Goal: Find specific page/section: Find specific page/section

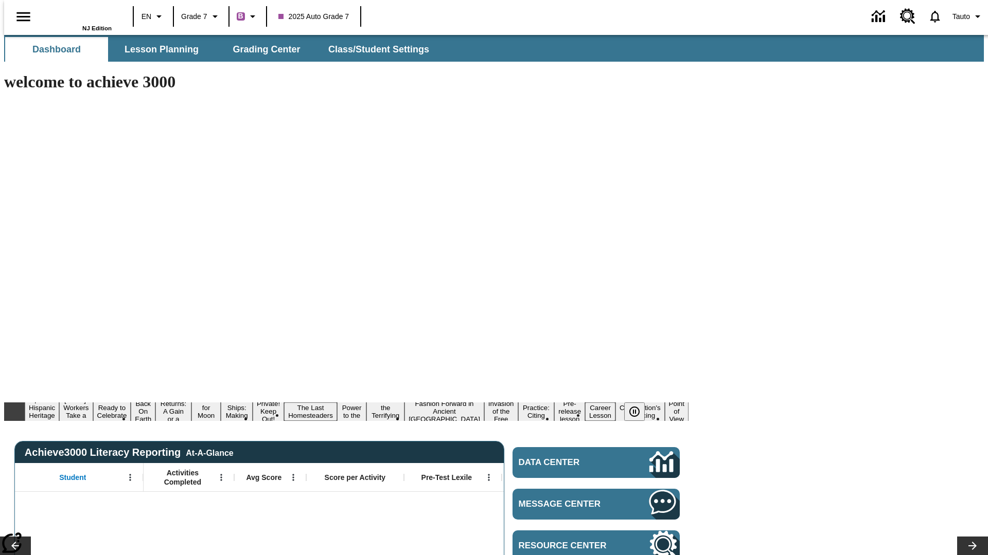
type input "-1"
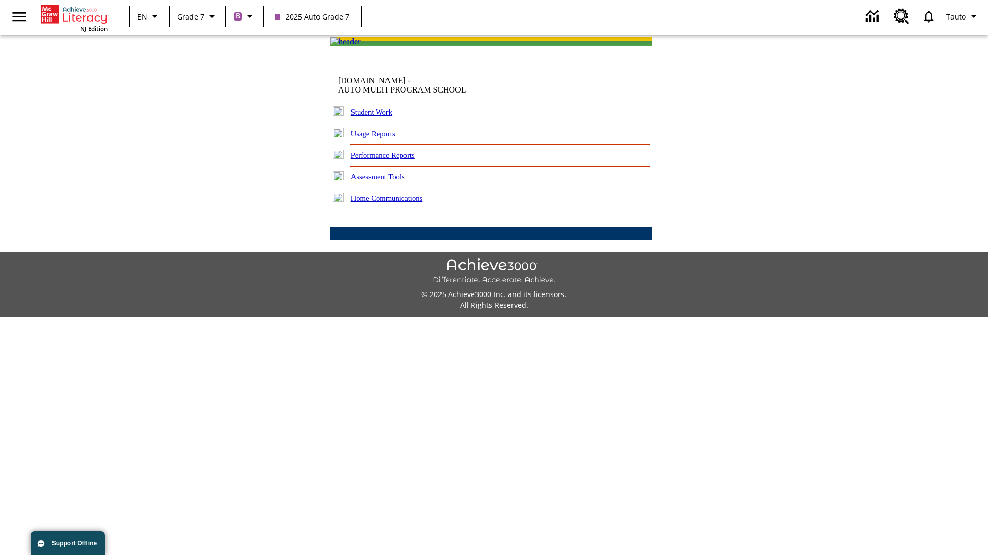
click at [378, 116] on link "Student Work" at bounding box center [371, 112] width 41 height 8
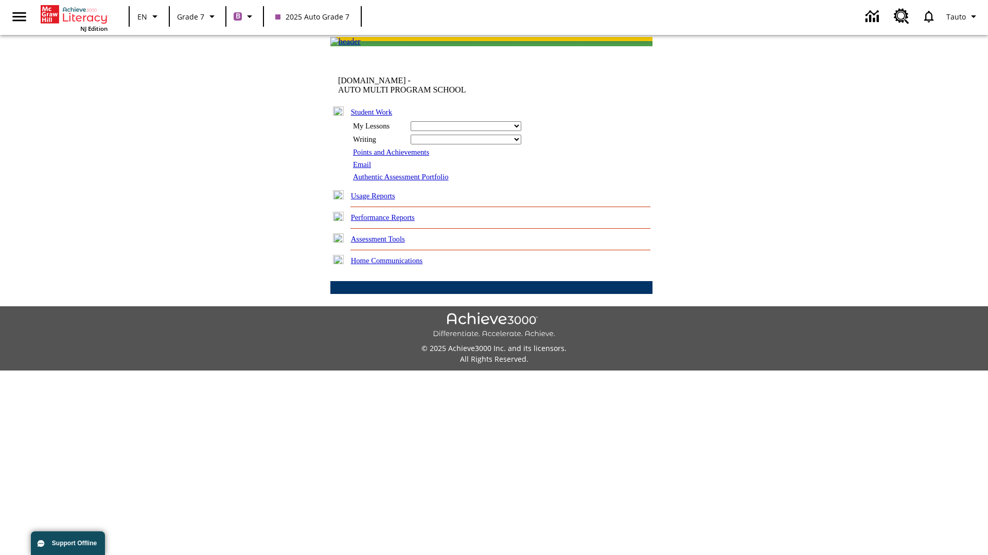
click at [363, 169] on link "Email" at bounding box center [362, 164] width 18 height 8
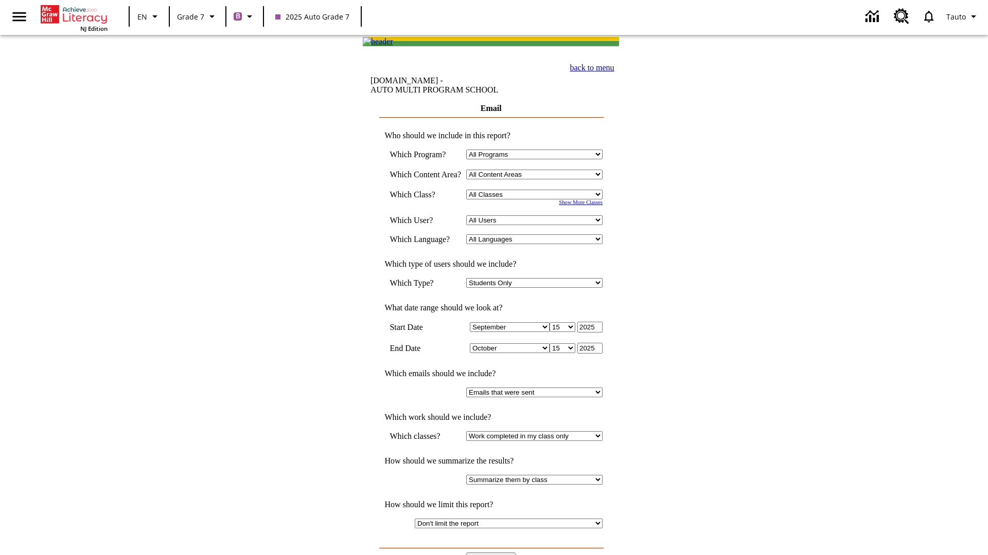
click at [492, 553] on input "View Report" at bounding box center [490, 558] width 49 height 11
